Goal: Information Seeking & Learning: Check status

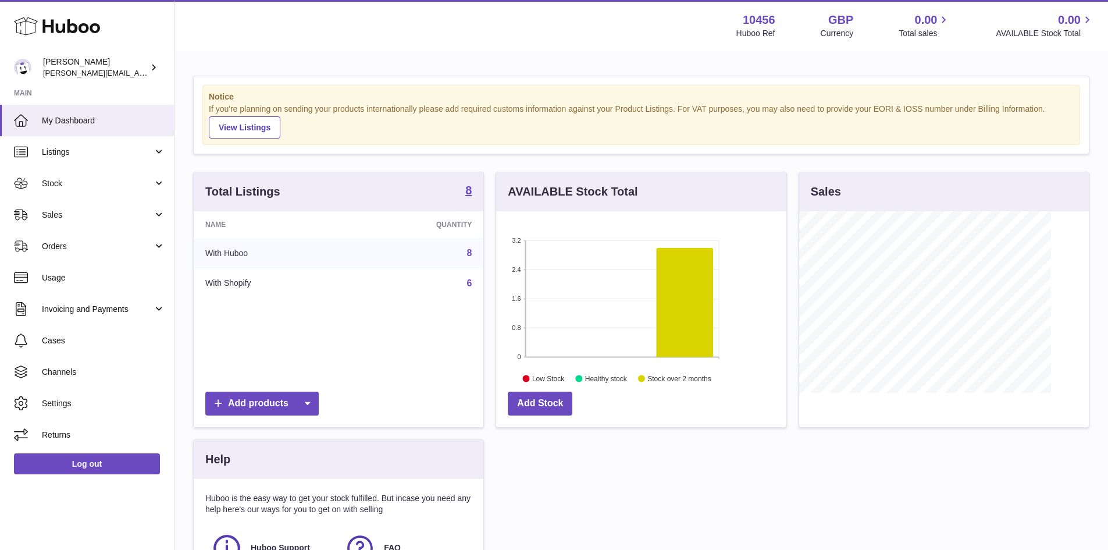
scroll to position [182, 290]
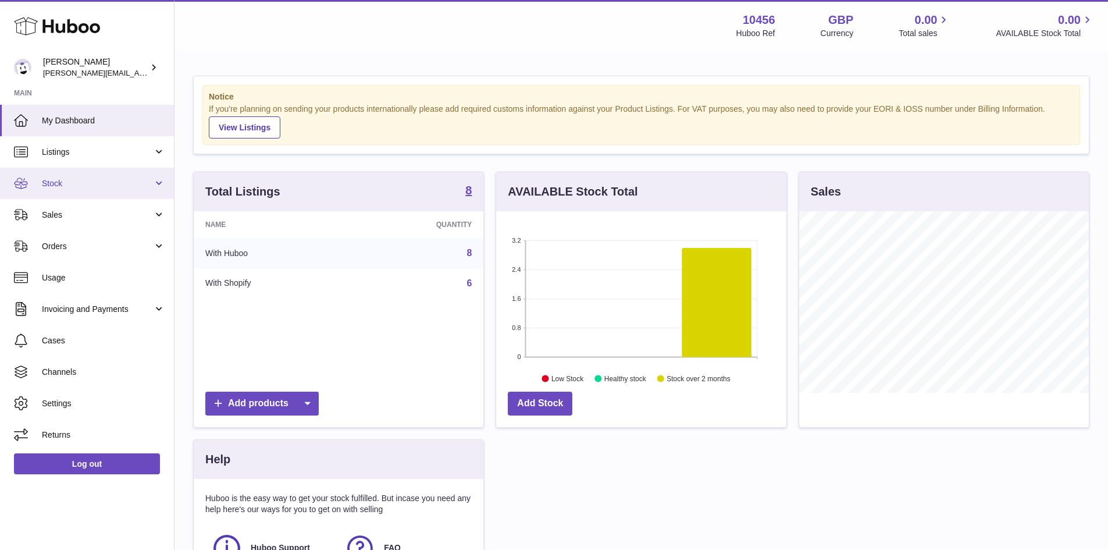
click at [97, 179] on span "Stock" at bounding box center [97, 183] width 111 height 11
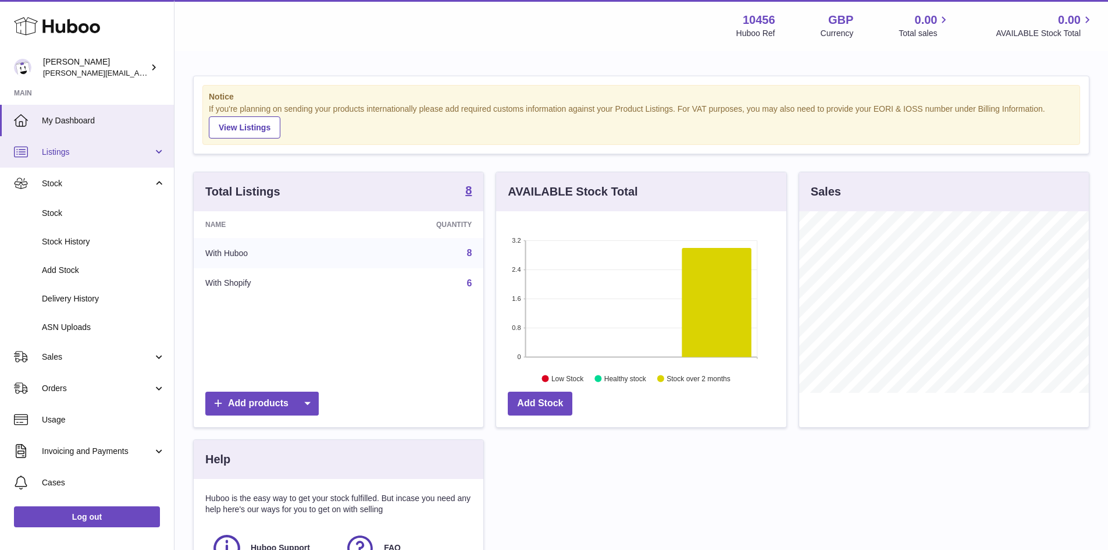
click at [76, 147] on span "Listings" at bounding box center [97, 152] width 111 height 11
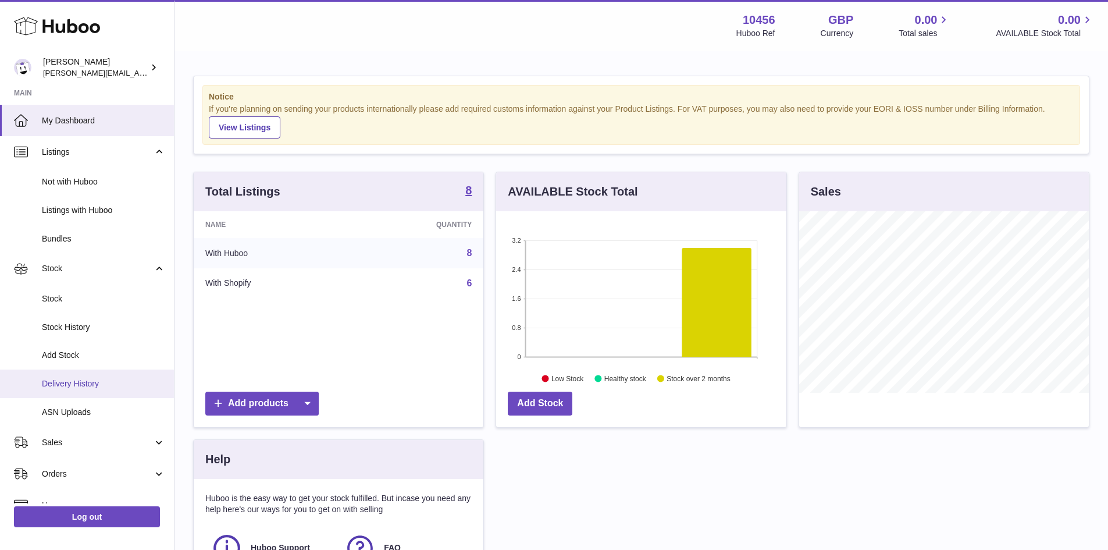
click at [87, 383] on span "Delivery History" at bounding box center [103, 383] width 123 height 11
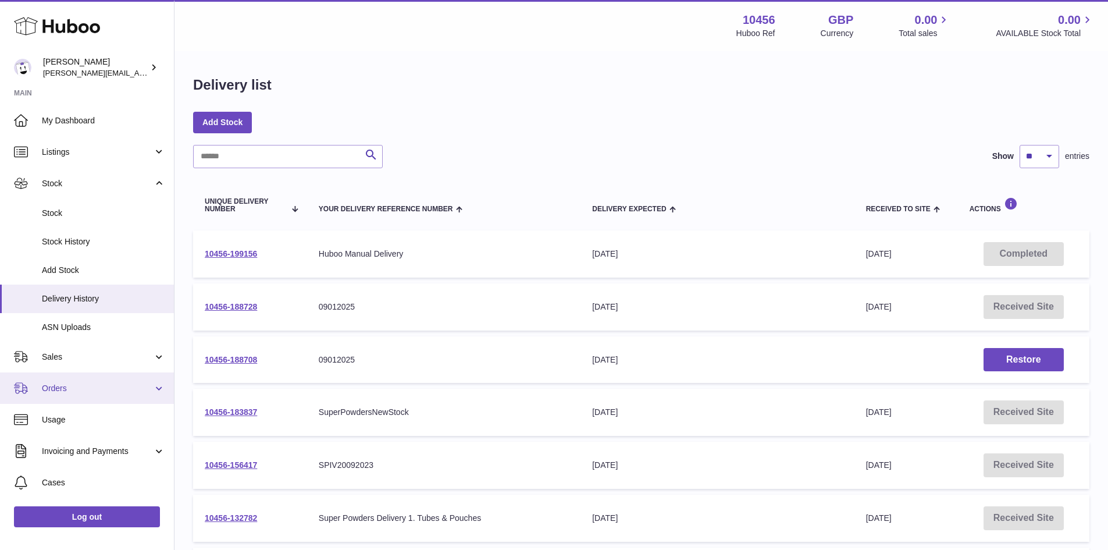
click at [79, 378] on link "Orders" at bounding box center [87, 387] width 174 height 31
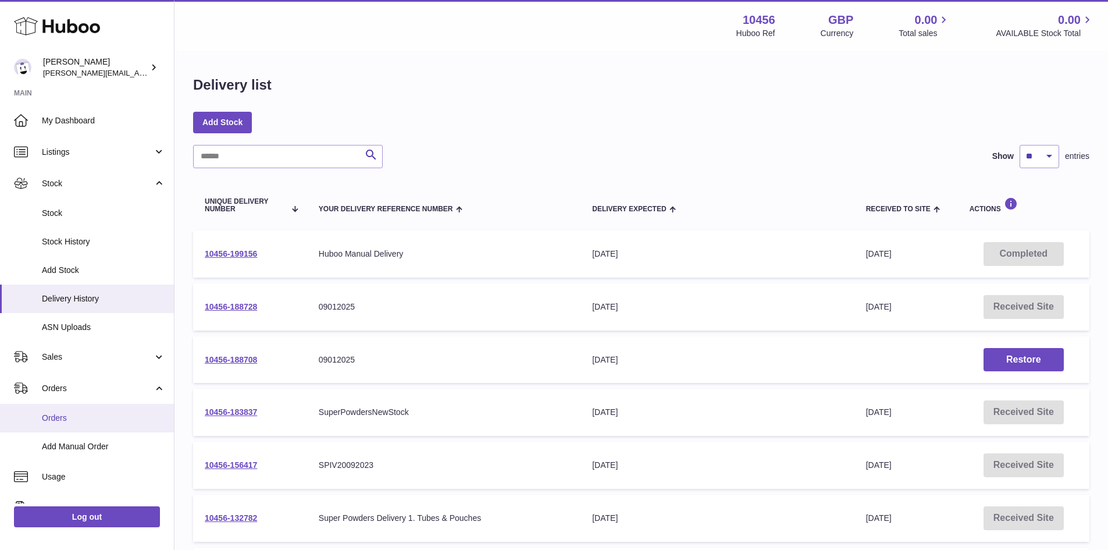
click at [91, 415] on span "Orders" at bounding box center [103, 417] width 123 height 11
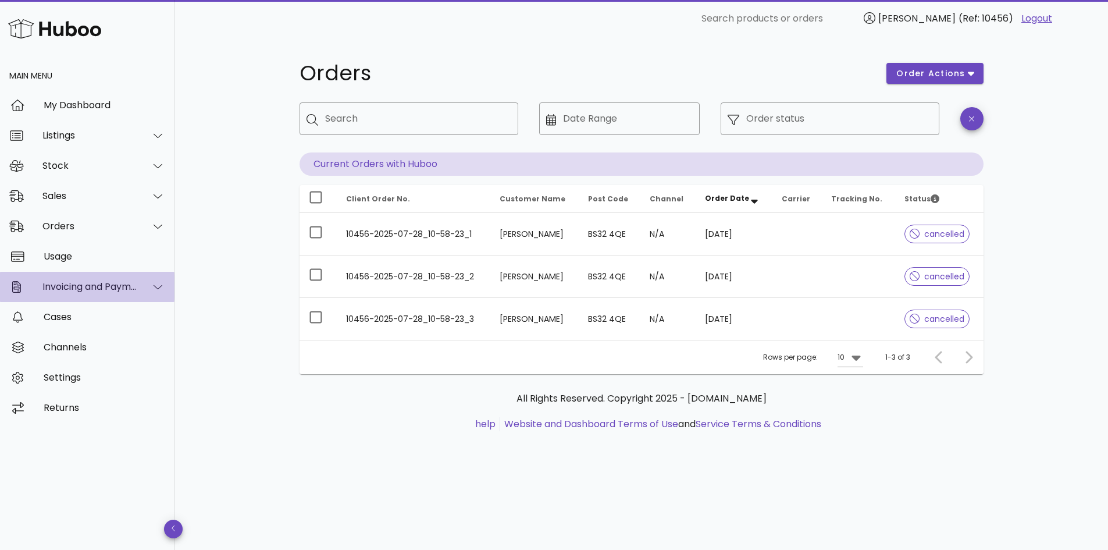
click at [87, 296] on div "Invoicing and Payments" at bounding box center [87, 287] width 175 height 30
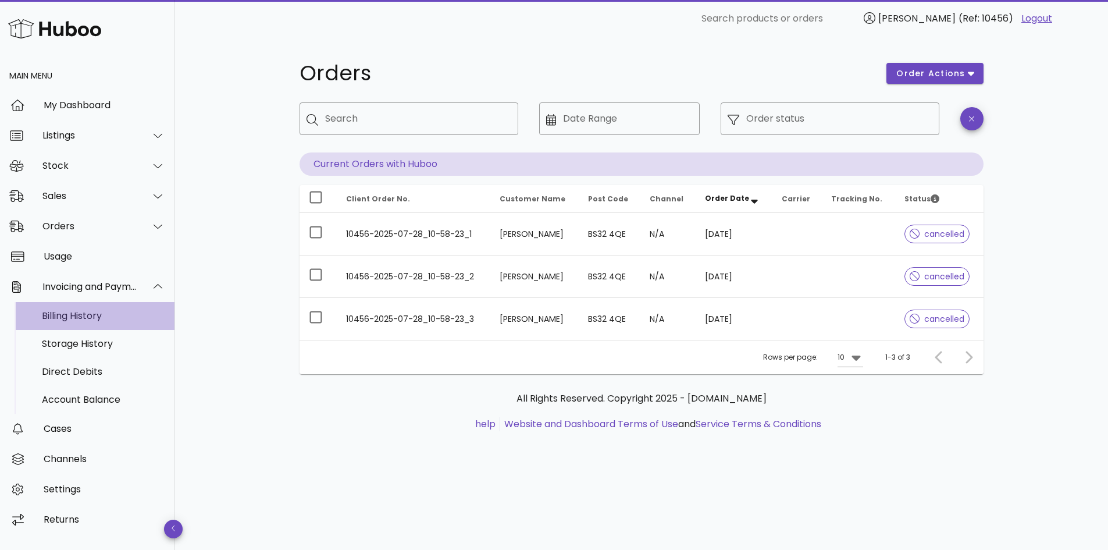
click at [73, 319] on div "Billing History" at bounding box center [103, 315] width 123 height 11
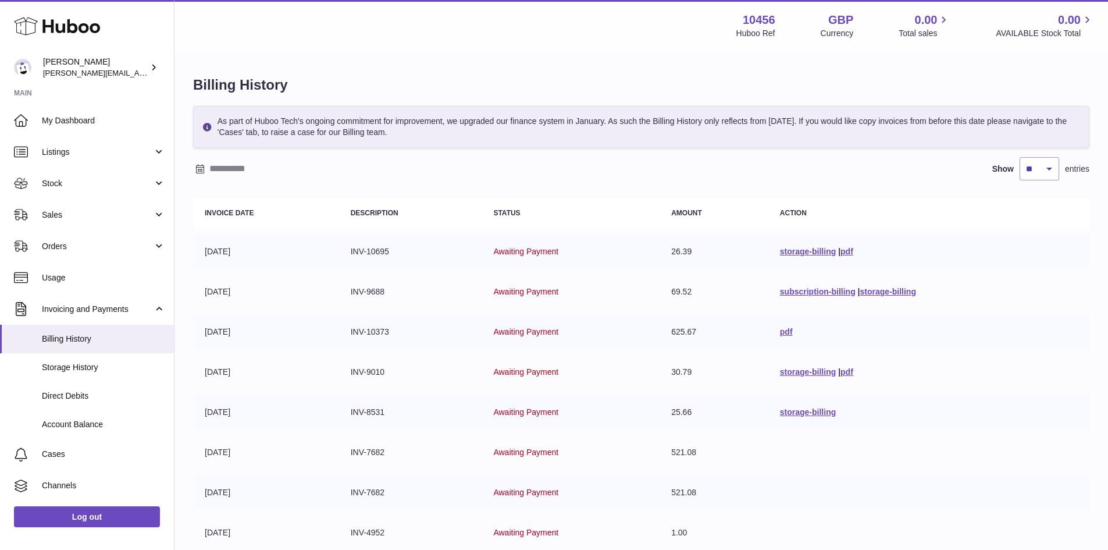
drag, startPoint x: 300, startPoint y: 277, endPoint x: 869, endPoint y: 335, distance: 571.3
click at [869, 335] on tbody "07-07-2025 INV-10695 Awaiting Payment 26.39 storage-billing | pdf 01-07-2025 IN…" at bounding box center [641, 431] width 896 height 395
click at [869, 335] on td "pdf" at bounding box center [928, 332] width 321 height 34
drag, startPoint x: 652, startPoint y: 330, endPoint x: 691, endPoint y: 341, distance: 40.4
click at [655, 330] on tr "30-06-2025 INV-10373 Awaiting Payment 625.67 pdf" at bounding box center [641, 332] width 896 height 34
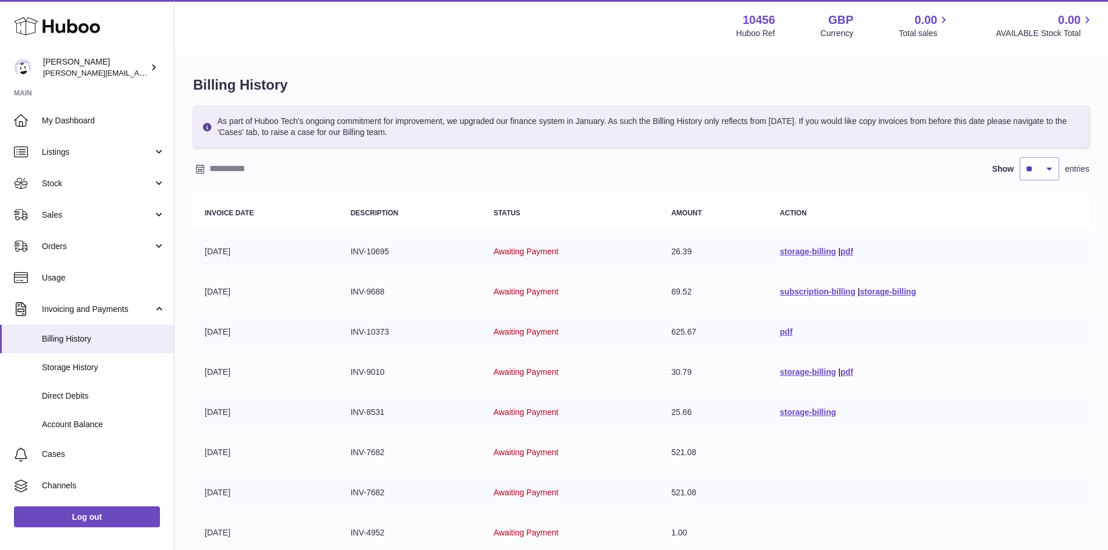
click at [691, 341] on td "625.67" at bounding box center [714, 332] width 109 height 34
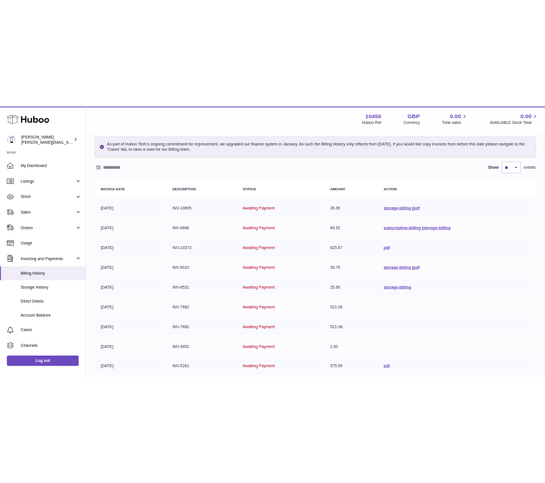
scroll to position [33, 0]
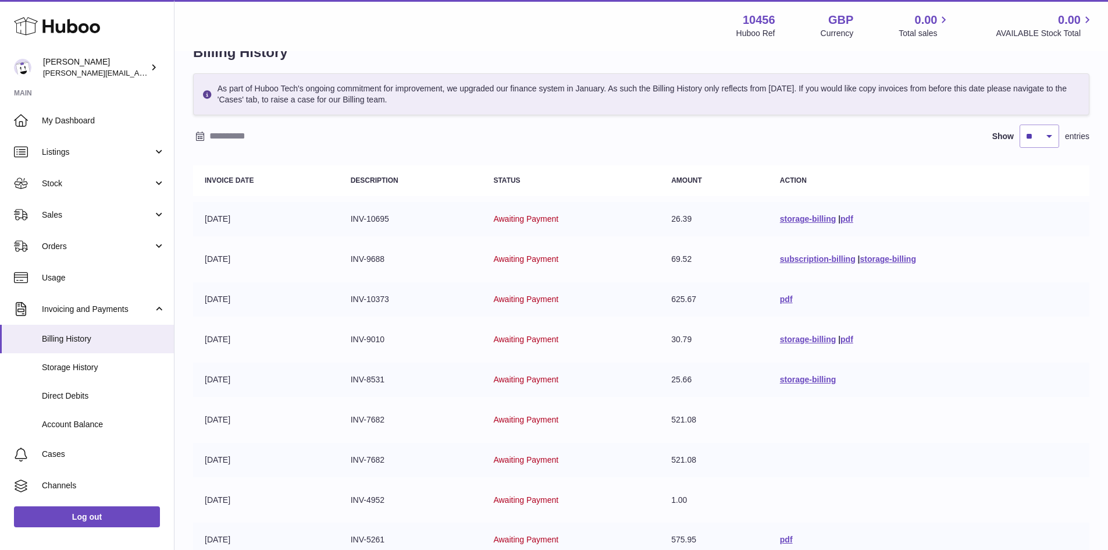
click at [675, 338] on td "30.79" at bounding box center [714, 339] width 109 height 34
copy tr "30.79"
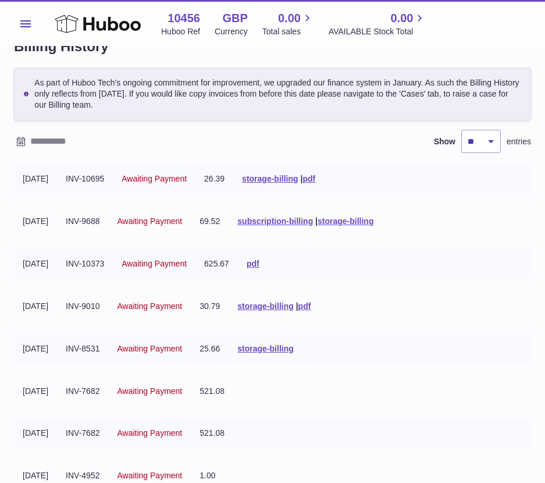
click at [229, 222] on td "69.52" at bounding box center [210, 221] width 38 height 29
copy td "69.52"
click at [219, 183] on td "26.39" at bounding box center [214, 179] width 38 height 29
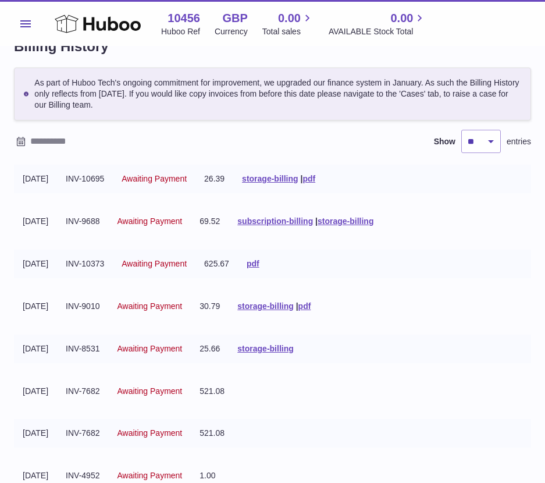
copy td "26.39"
click at [226, 305] on td "30.79" at bounding box center [210, 306] width 38 height 29
copy td "30.79"
click at [227, 256] on td "625.67" at bounding box center [216, 264] width 42 height 29
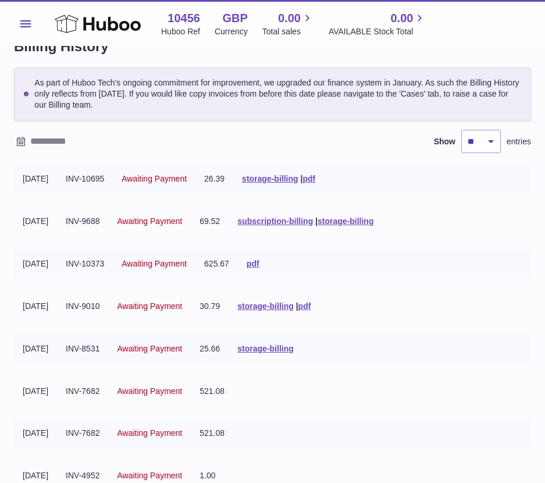
click at [227, 256] on td "625.67" at bounding box center [216, 264] width 42 height 29
copy td "625.67"
click at [283, 397] on tr "31-05-2025 INV-7682 Awaiting Payment 521.08" at bounding box center [272, 391] width 517 height 29
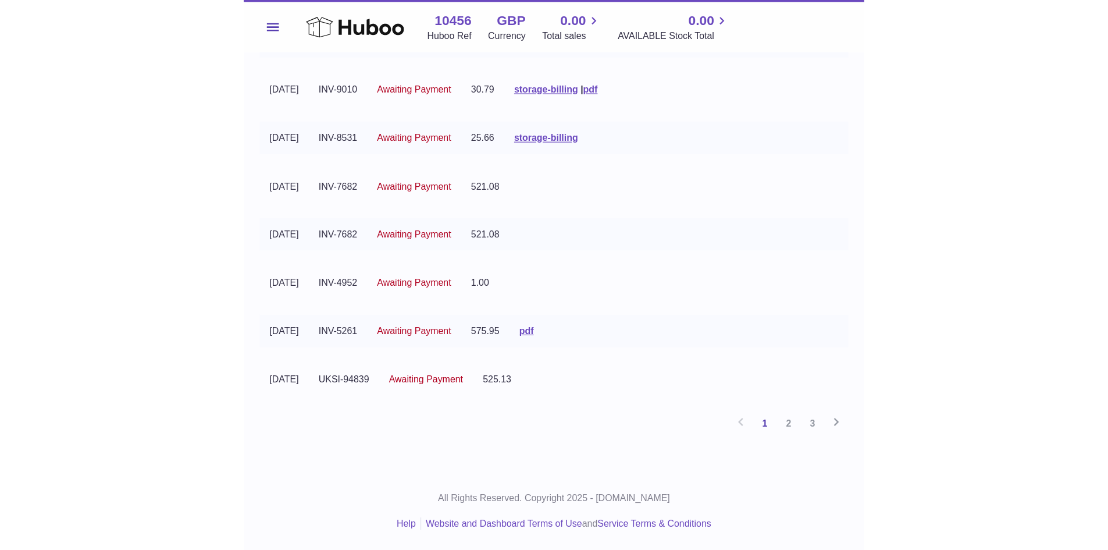
scroll to position [0, 0]
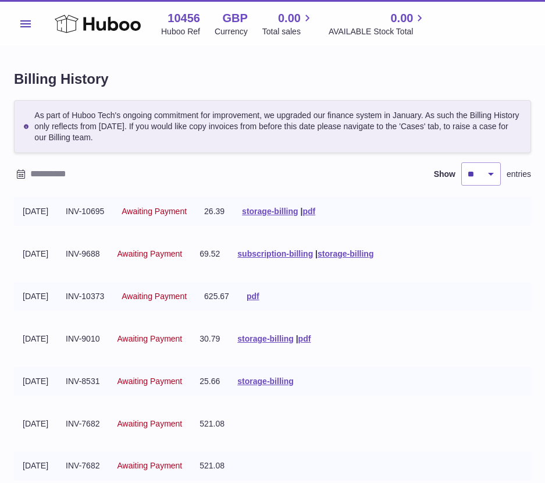
click at [30, 23] on span "Menu" at bounding box center [25, 23] width 10 height 7
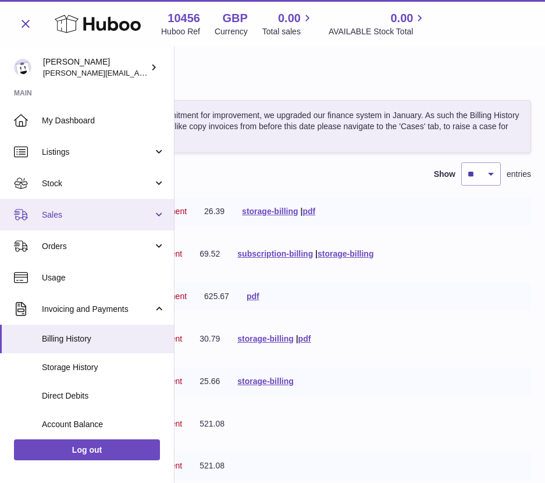
click at [61, 217] on span "Sales" at bounding box center [97, 214] width 111 height 11
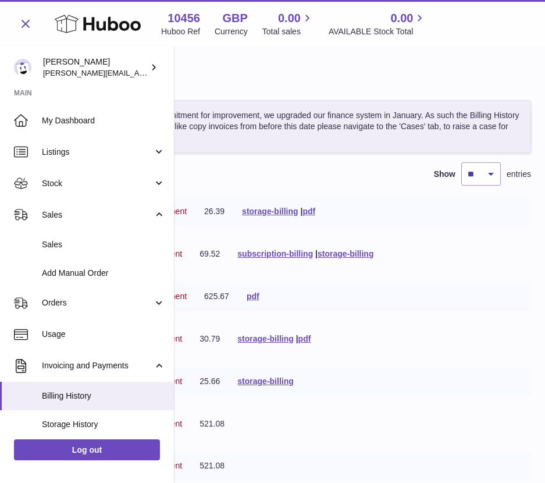
click at [230, 289] on td "625.67" at bounding box center [216, 296] width 42 height 29
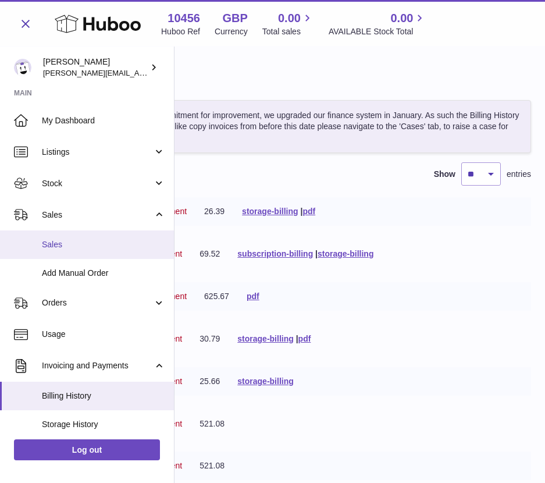
copy td "625.67"
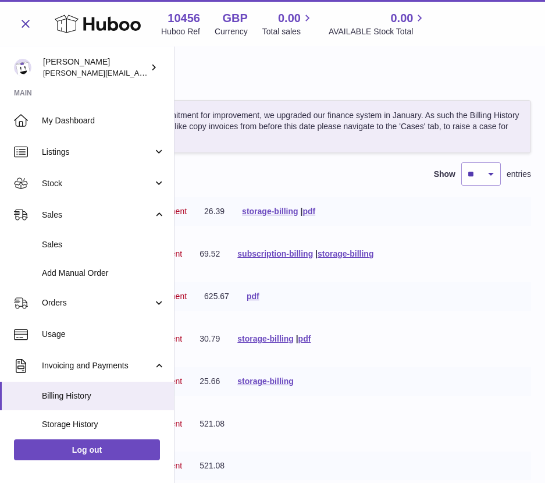
click at [223, 244] on td "69.52" at bounding box center [210, 254] width 38 height 29
click at [358, 307] on tr "30-06-2025 INV-10373 Awaiting Payment 625.67 pdf" at bounding box center [272, 296] width 517 height 29
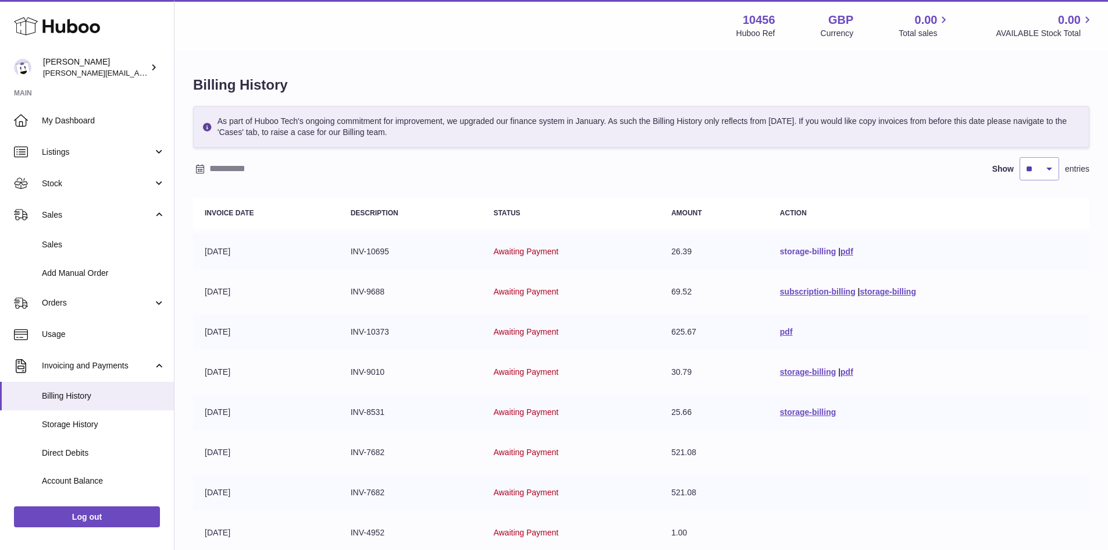
click at [780, 250] on link "storage-billing" at bounding box center [808, 251] width 56 height 9
click at [816, 293] on link "subscription-billing" at bounding box center [818, 291] width 76 height 9
click at [784, 335] on link "pdf" at bounding box center [786, 331] width 13 height 9
click at [808, 293] on link "subscription-billing" at bounding box center [818, 291] width 76 height 9
click at [880, 293] on link "storage-billing" at bounding box center [888, 291] width 56 height 9
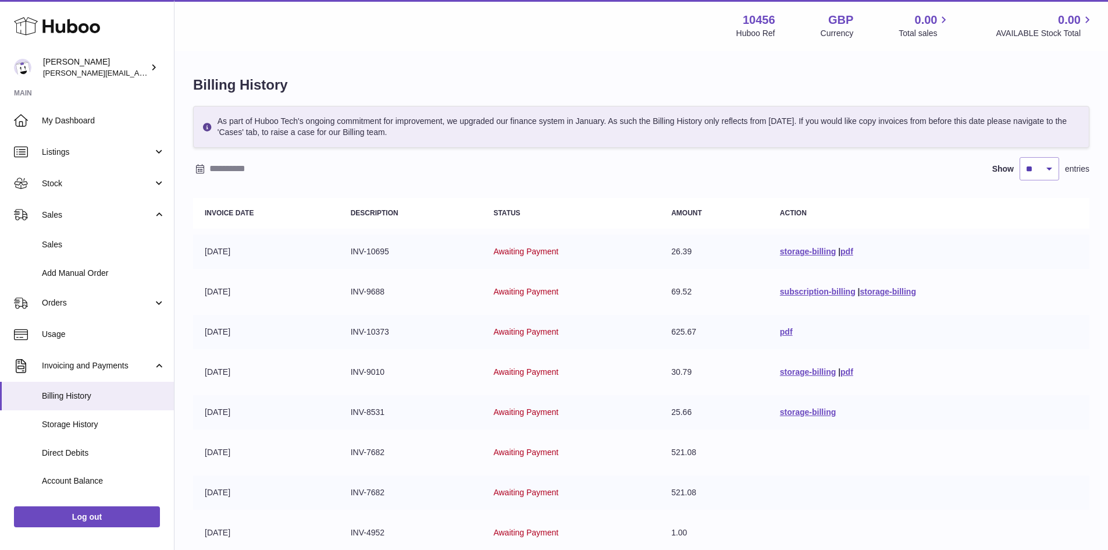
click at [840, 239] on td "storage-billing | pdf" at bounding box center [928, 251] width 321 height 34
click at [893, 284] on td "subscription-billing | storage-billing" at bounding box center [928, 292] width 321 height 34
click at [892, 290] on link "storage-billing" at bounding box center [888, 291] width 56 height 9
click at [823, 251] on link "storage-billing" at bounding box center [808, 251] width 56 height 9
click at [852, 247] on link "pdf" at bounding box center [847, 251] width 13 height 9
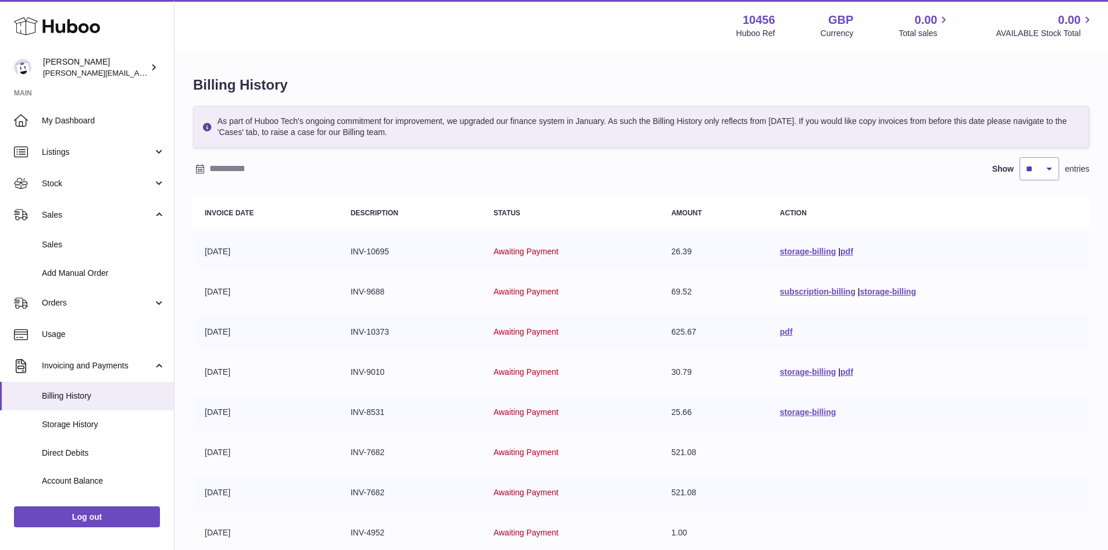
click at [367, 287] on td "INV-9688" at bounding box center [410, 292] width 143 height 34
click at [364, 288] on td "INV-9688" at bounding box center [410, 292] width 143 height 34
click at [489, 326] on td "Awaiting Payment" at bounding box center [571, 332] width 178 height 34
drag, startPoint x: 924, startPoint y: 325, endPoint x: 204, endPoint y: 247, distance: 724.4
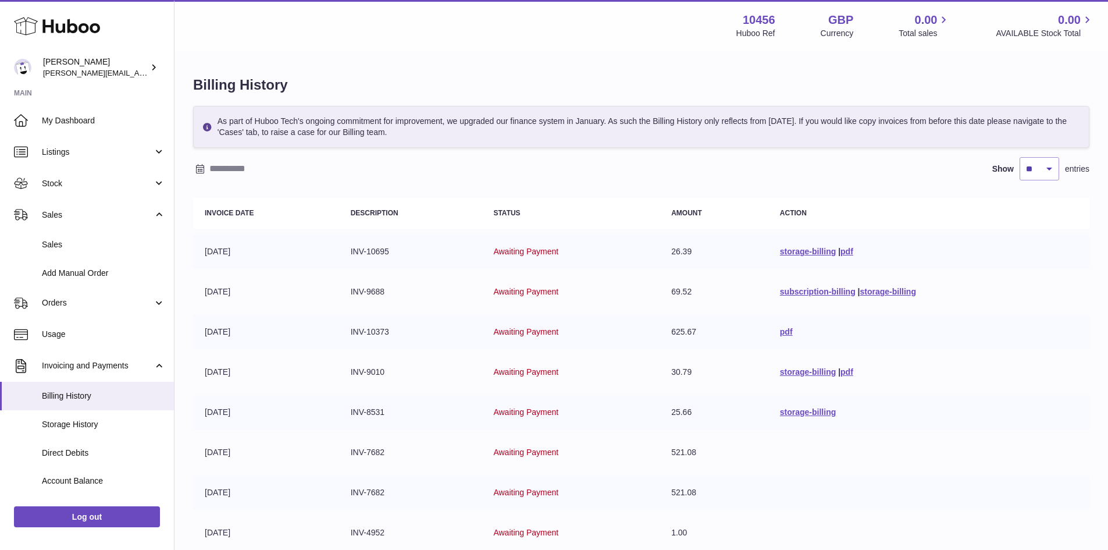
click at [204, 247] on tbody "07-07-2025 INV-10695 Awaiting Payment 26.39 storage-billing | pdf 01-07-2025 IN…" at bounding box center [641, 431] width 896 height 395
copy tbody "07-07-2025 INV-10695 Awaiting Payment 26.39 storage-billing | pdf 01-07-2025 IN…"
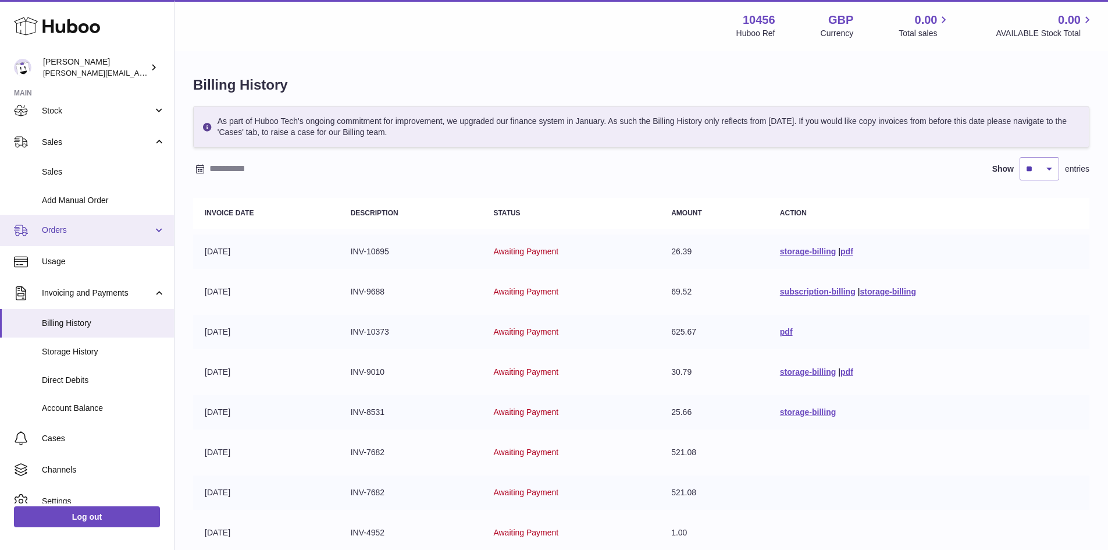
scroll to position [118, 0]
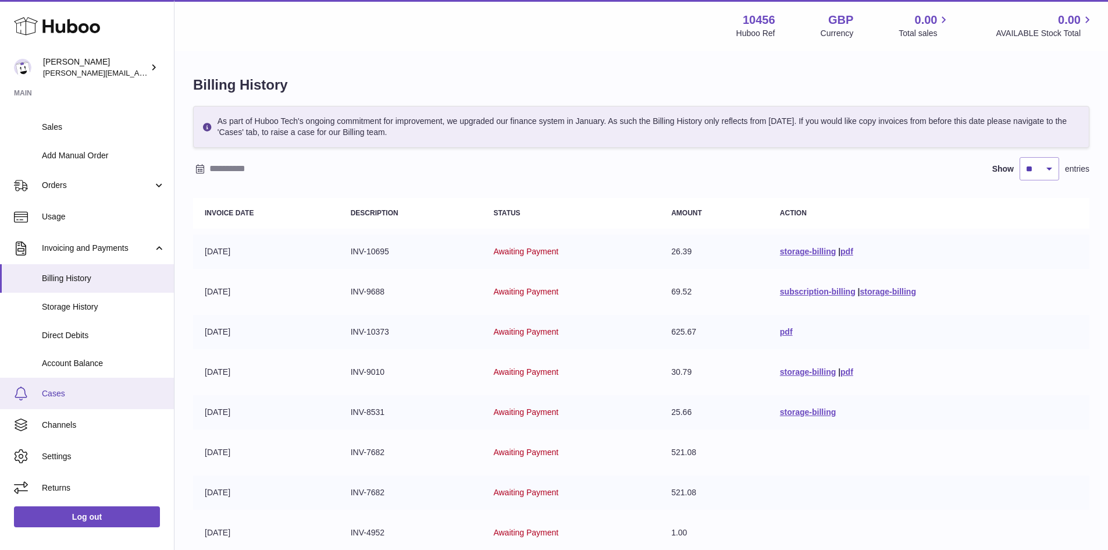
click at [77, 402] on link "Cases" at bounding box center [87, 393] width 174 height 31
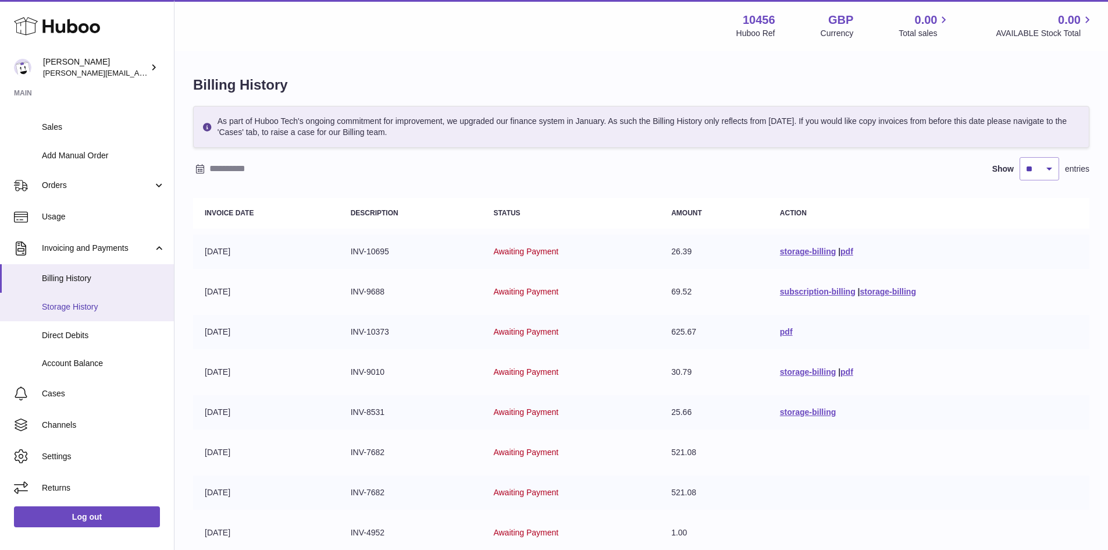
click at [77, 303] on span "Storage History" at bounding box center [103, 306] width 123 height 11
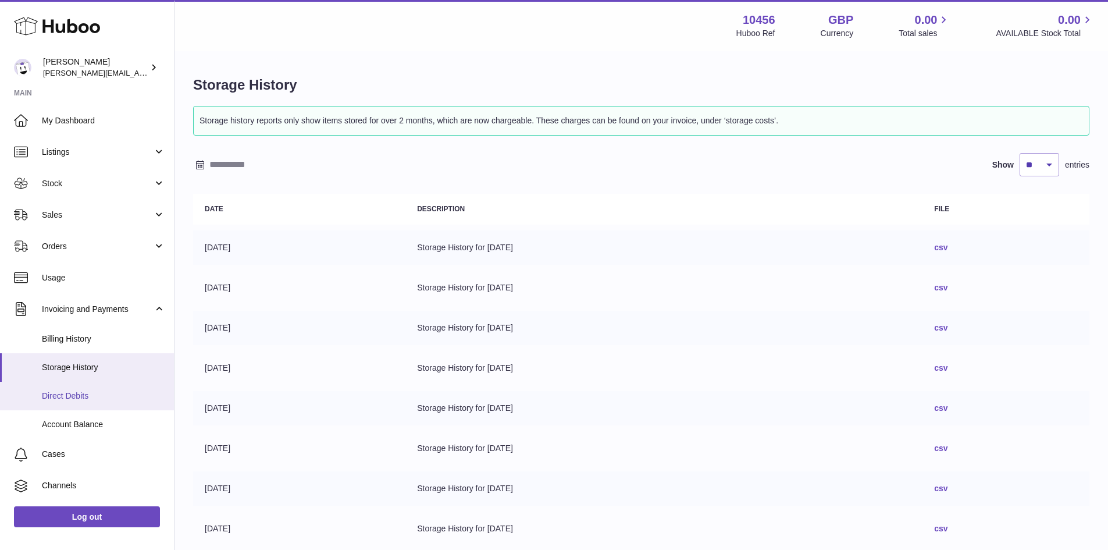
click at [44, 393] on span "Direct Debits" at bounding box center [103, 395] width 123 height 11
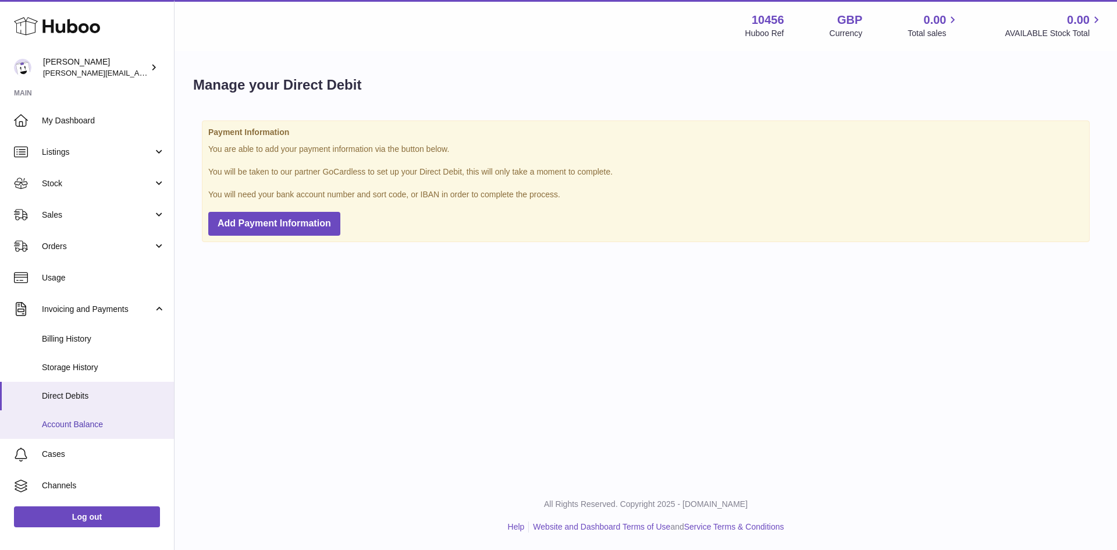
click at [66, 424] on span "Account Balance" at bounding box center [103, 424] width 123 height 11
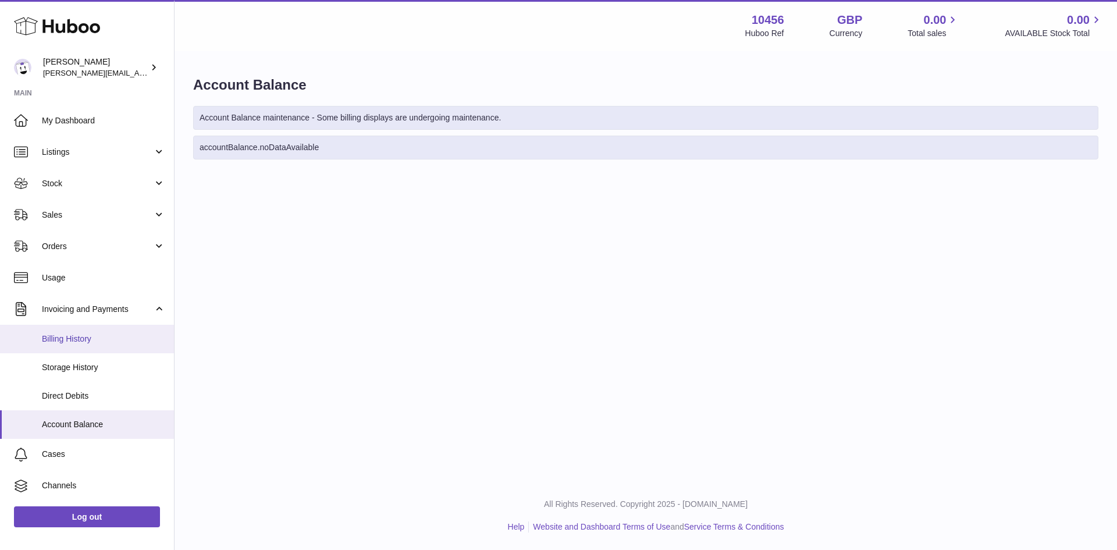
click at [79, 345] on link "Billing History" at bounding box center [87, 339] width 174 height 29
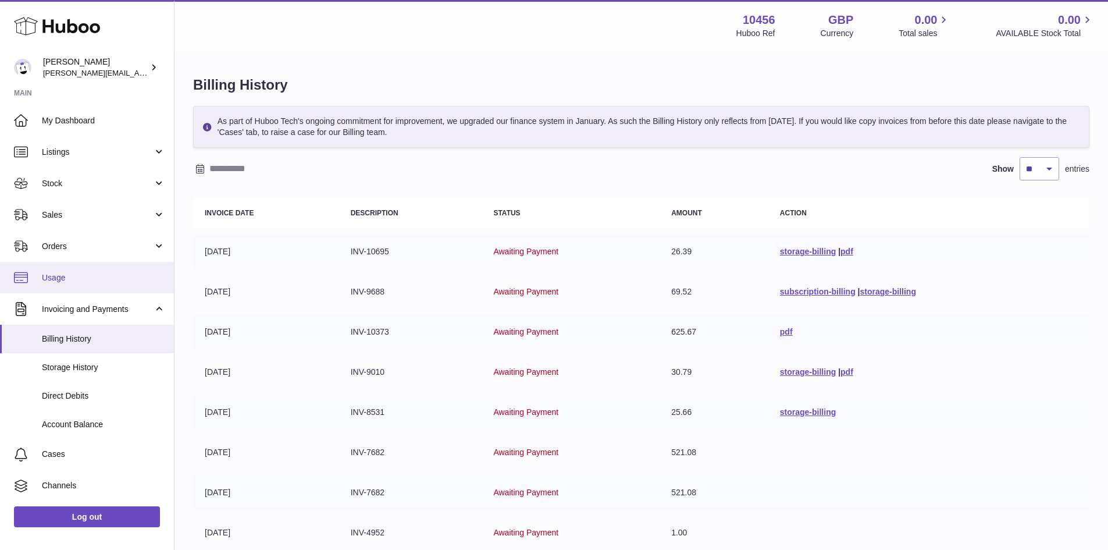
click at [51, 281] on span "Usage" at bounding box center [103, 277] width 123 height 11
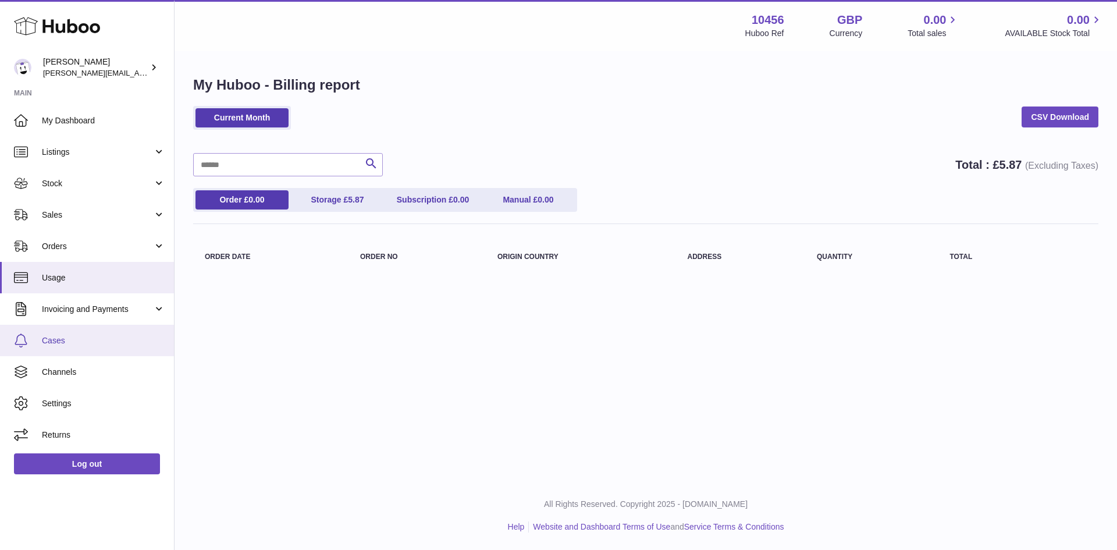
click at [84, 343] on span "Cases" at bounding box center [103, 340] width 123 height 11
click at [319, 198] on link "Storage £ 5.87" at bounding box center [337, 199] width 93 height 19
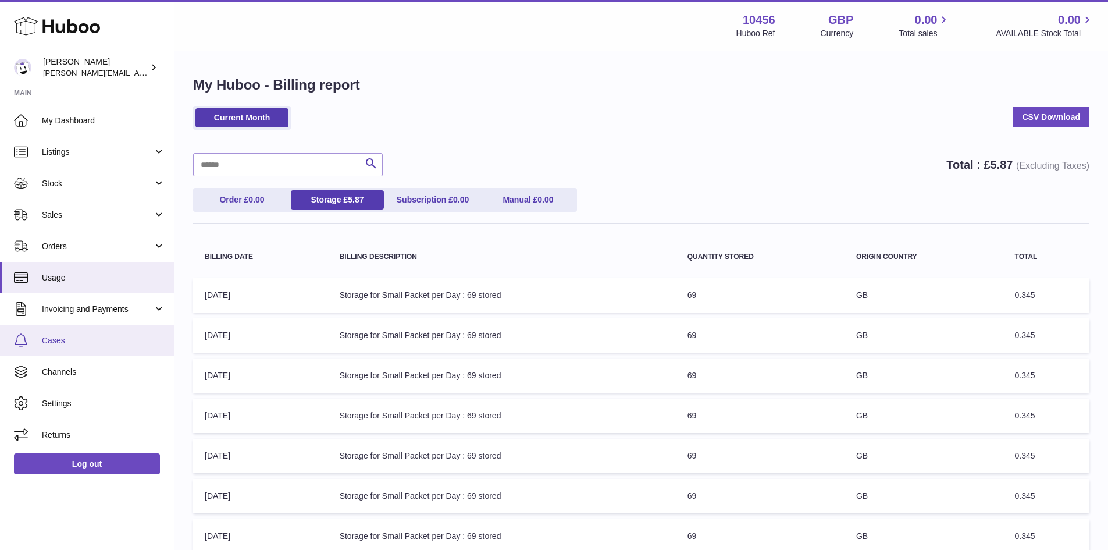
click at [88, 347] on link "Cases" at bounding box center [87, 340] width 174 height 31
